Goal: Find specific page/section

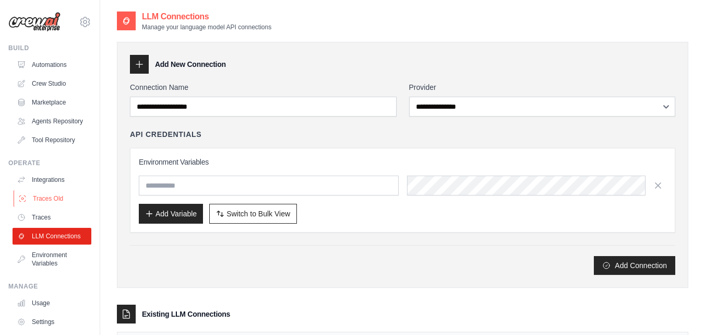
scroll to position [74, 0]
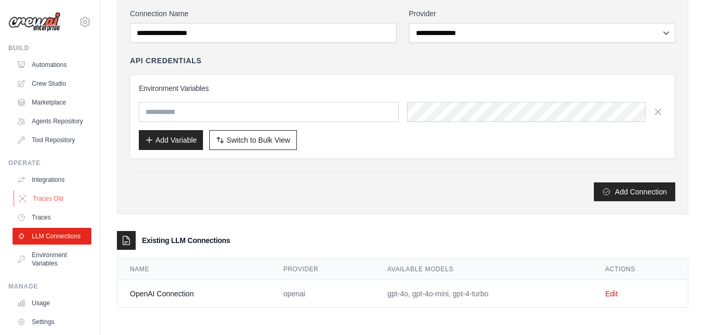
click at [30, 207] on link "Traces Old" at bounding box center [53, 198] width 79 height 17
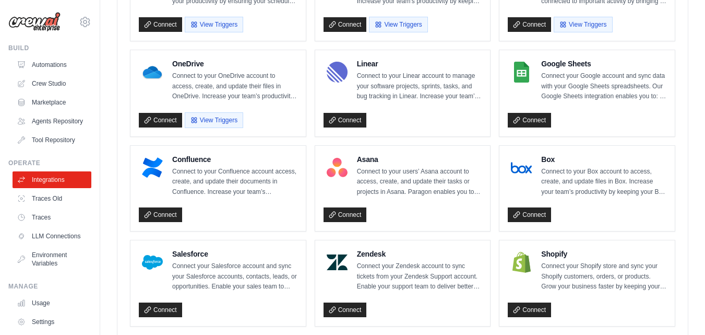
scroll to position [475, 0]
